Goal: Task Accomplishment & Management: Complete application form

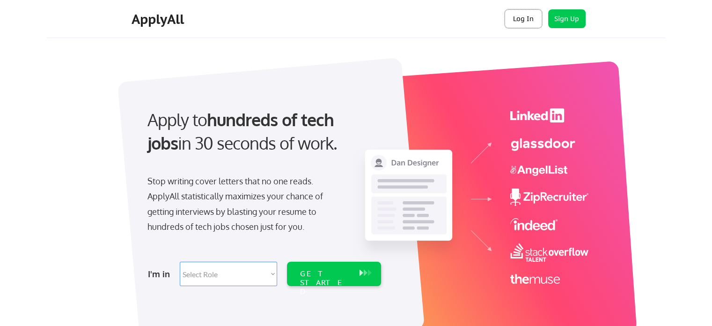
click at [525, 22] on button "Log In" at bounding box center [523, 18] width 37 height 19
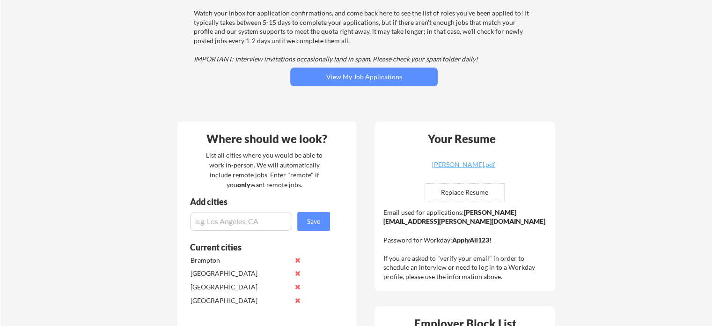
scroll to position [118, 0]
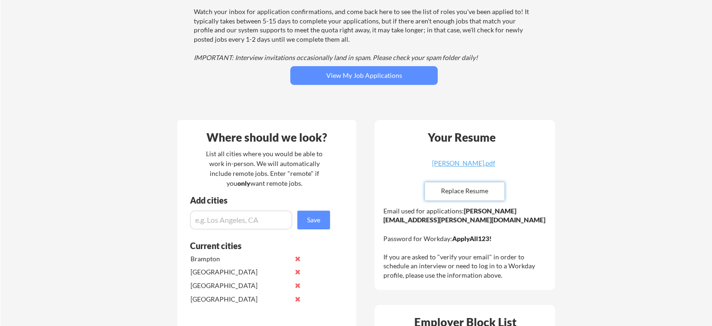
click at [478, 191] on input "file" at bounding box center [464, 191] width 79 height 18
type input "C:\fakepath\Harrison_Asamoah_Resume.pdf"
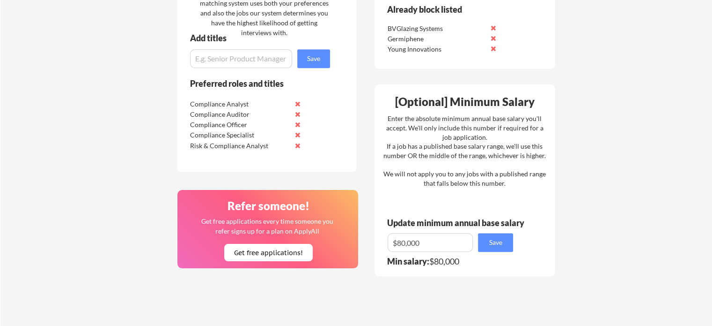
scroll to position [542, 0]
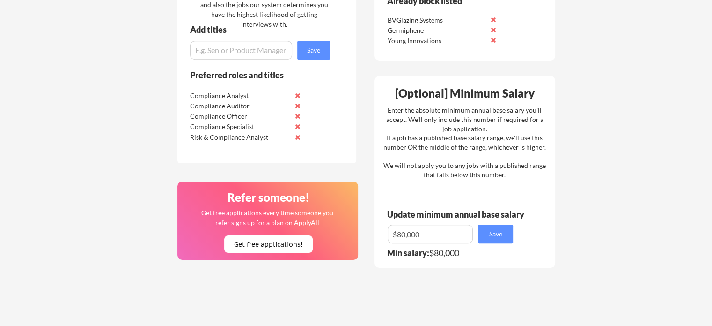
click at [430, 235] on input "input" at bounding box center [430, 233] width 85 height 19
type input "$8"
type input "$100,000"
click at [369, 270] on div "Where should we look? List all cities where you would be able to work in-person…" at bounding box center [367, 58] width 394 height 743
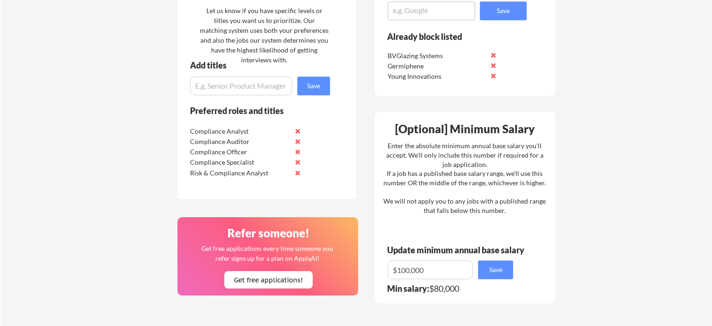
scroll to position [498, 0]
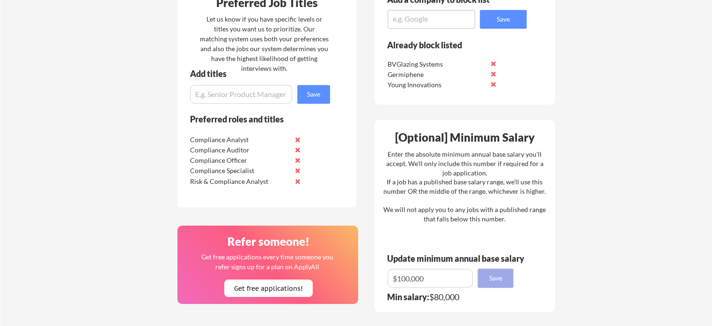
click at [503, 279] on button "Save" at bounding box center [495, 277] width 35 height 19
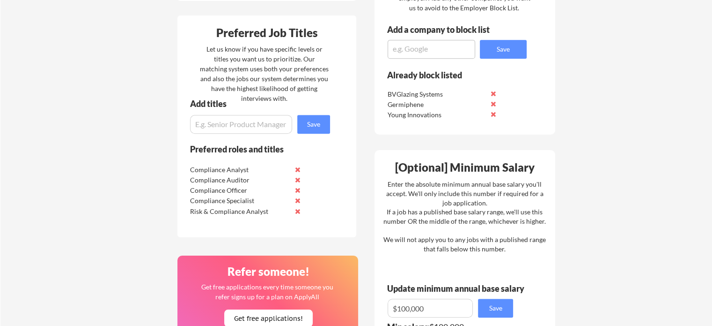
scroll to position [469, 0]
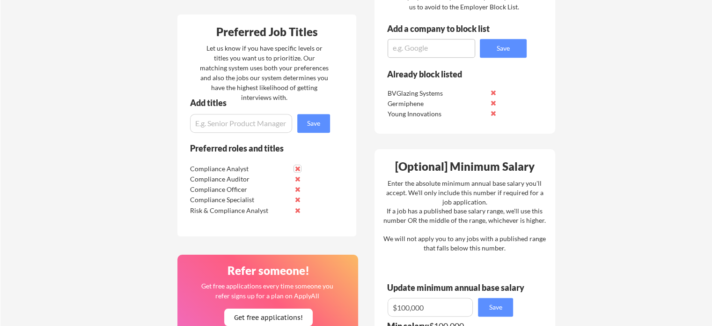
click at [298, 166] on button at bounding box center [297, 168] width 7 height 7
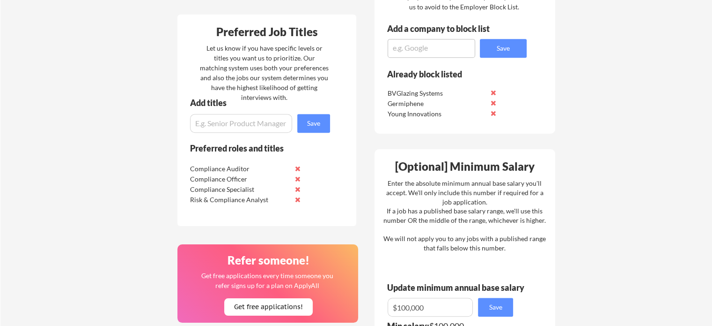
click at [298, 166] on button at bounding box center [297, 168] width 7 height 7
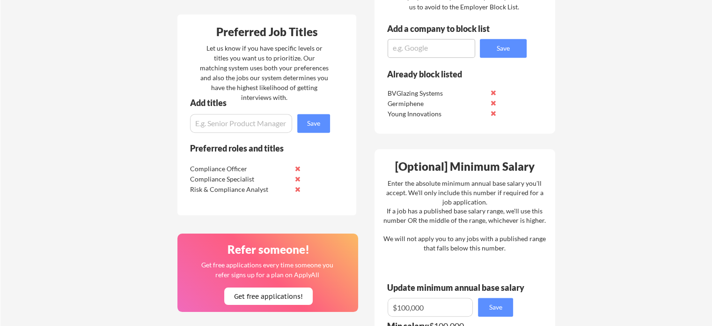
click at [298, 166] on button at bounding box center [297, 168] width 7 height 7
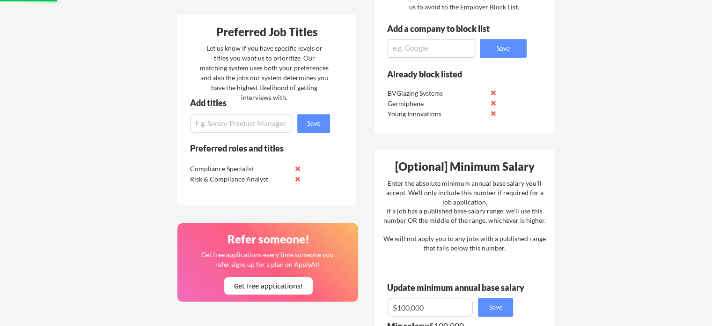
click at [298, 166] on button at bounding box center [297, 168] width 7 height 7
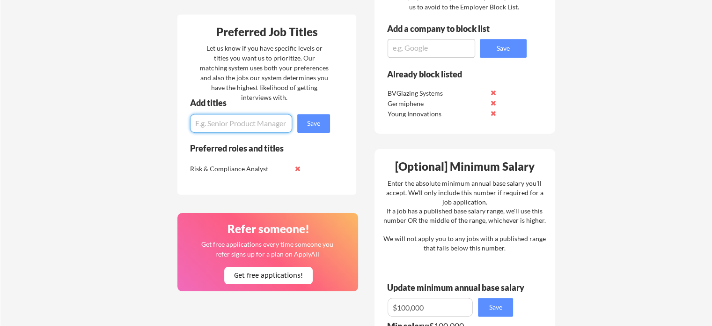
click at [259, 123] on input "input" at bounding box center [241, 123] width 102 height 19
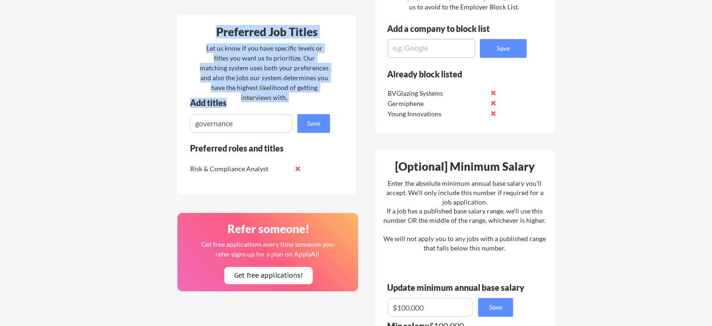
drag, startPoint x: 152, startPoint y: 178, endPoint x: 251, endPoint y: 123, distance: 113.2
click at [251, 123] on div "Your Dashboard You're being applied to jobs! 🙌 We'll start applying you to jobs…" at bounding box center [356, 22] width 712 height 908
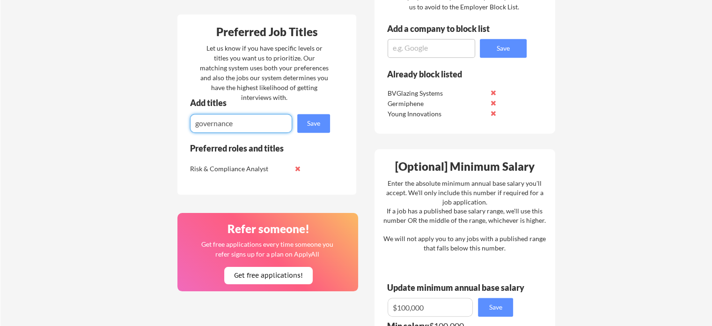
click at [251, 123] on input "input" at bounding box center [241, 123] width 102 height 19
type input "governance professional"
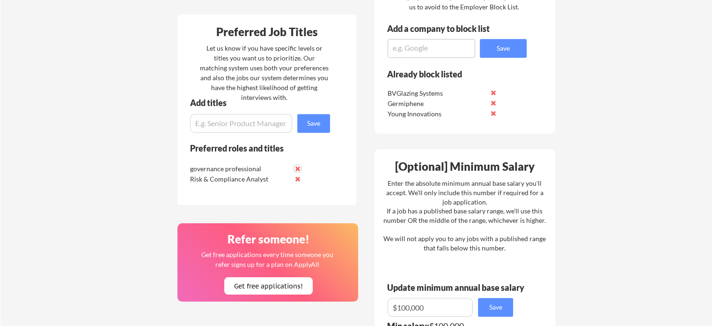
click at [299, 169] on button at bounding box center [297, 168] width 7 height 7
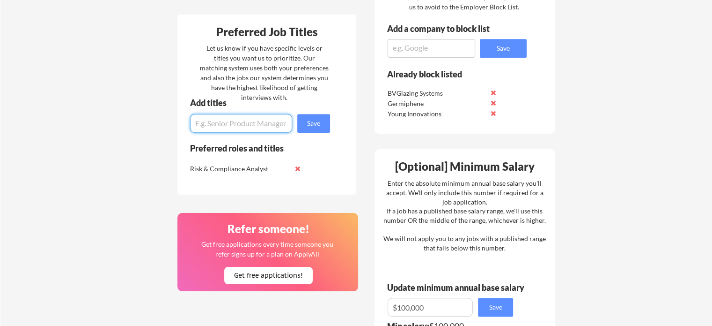
click at [251, 125] on input "input" at bounding box center [241, 123] width 102 height 19
type input "Governance Professional"
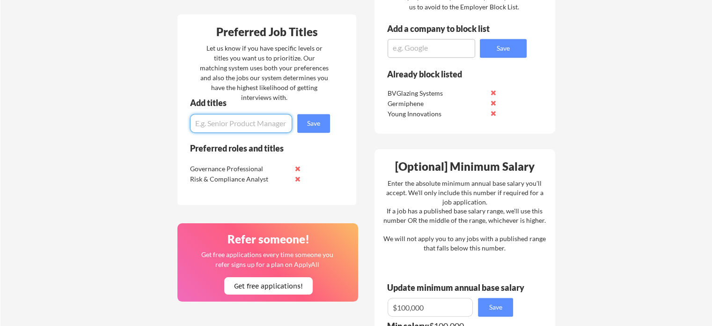
click at [245, 122] on input "input" at bounding box center [241, 123] width 102 height 19
type input "GRC Analyst"
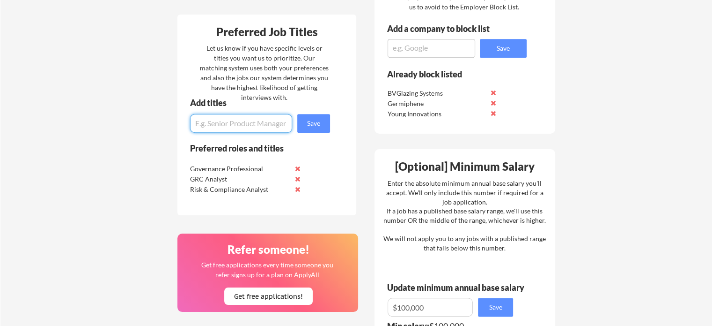
click at [257, 125] on input "input" at bounding box center [241, 123] width 102 height 19
type input "Cyber Communications"
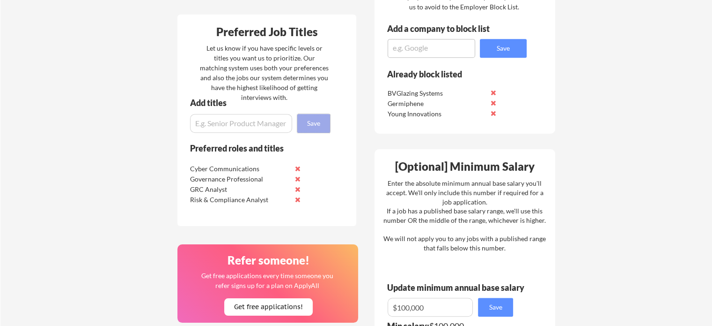
click at [313, 123] on button "Save" at bounding box center [313, 123] width 33 height 19
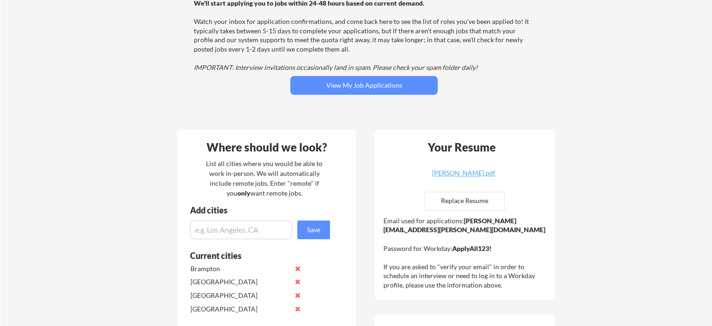
scroll to position [0, 0]
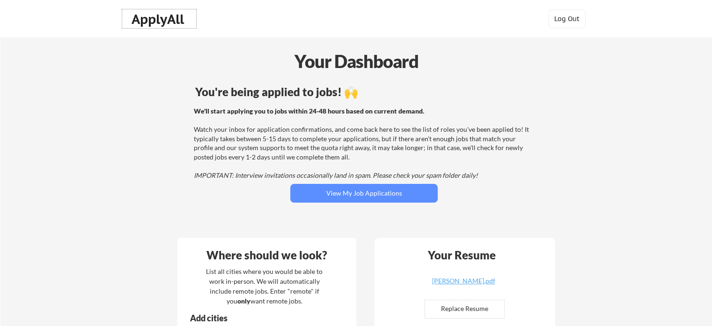
click at [170, 22] on div "ApplyAll" at bounding box center [159, 19] width 55 height 16
